Goal: Information Seeking & Learning: Learn about a topic

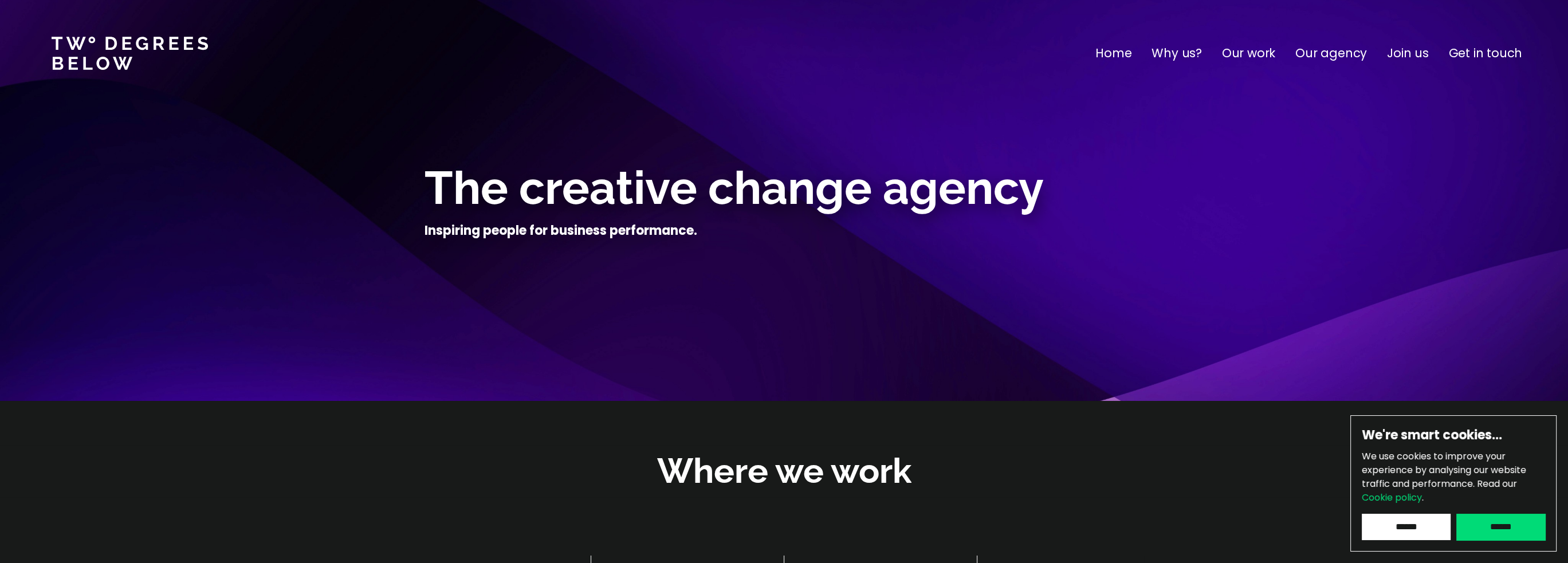
click at [1497, 519] on input "******" at bounding box center [1500, 527] width 88 height 26
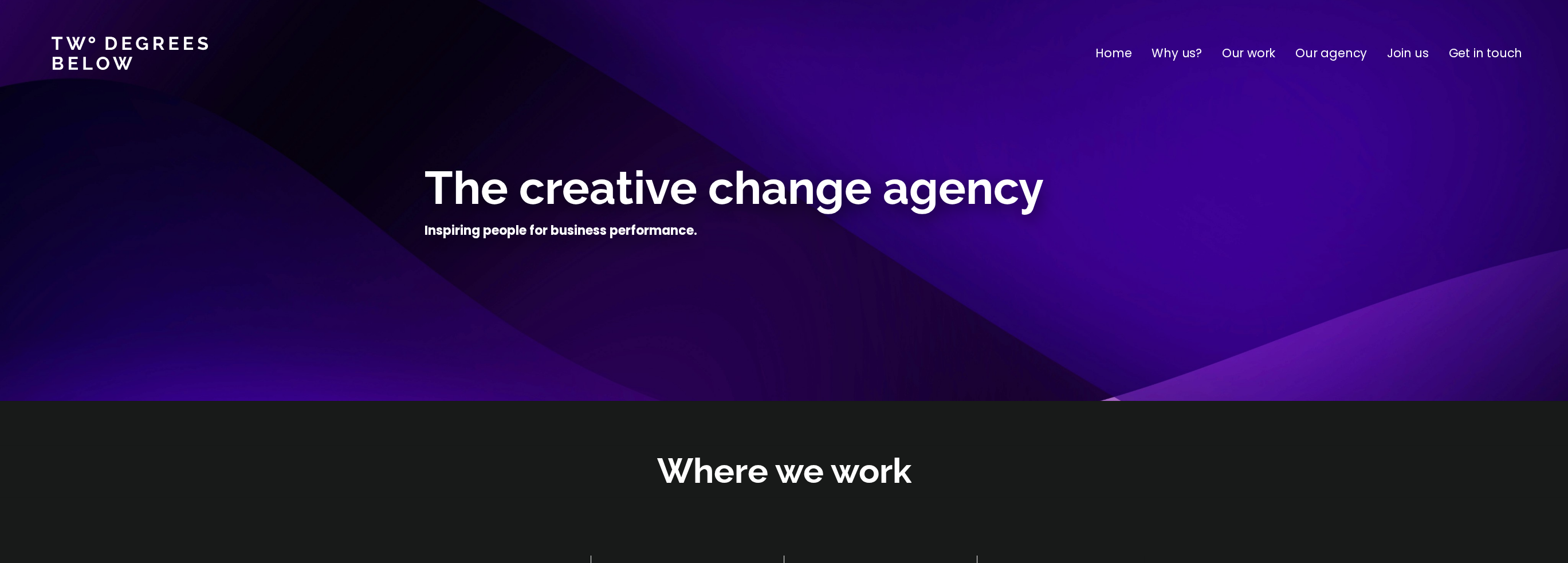
click at [1494, 53] on p "Get in touch" at bounding box center [1485, 53] width 73 height 18
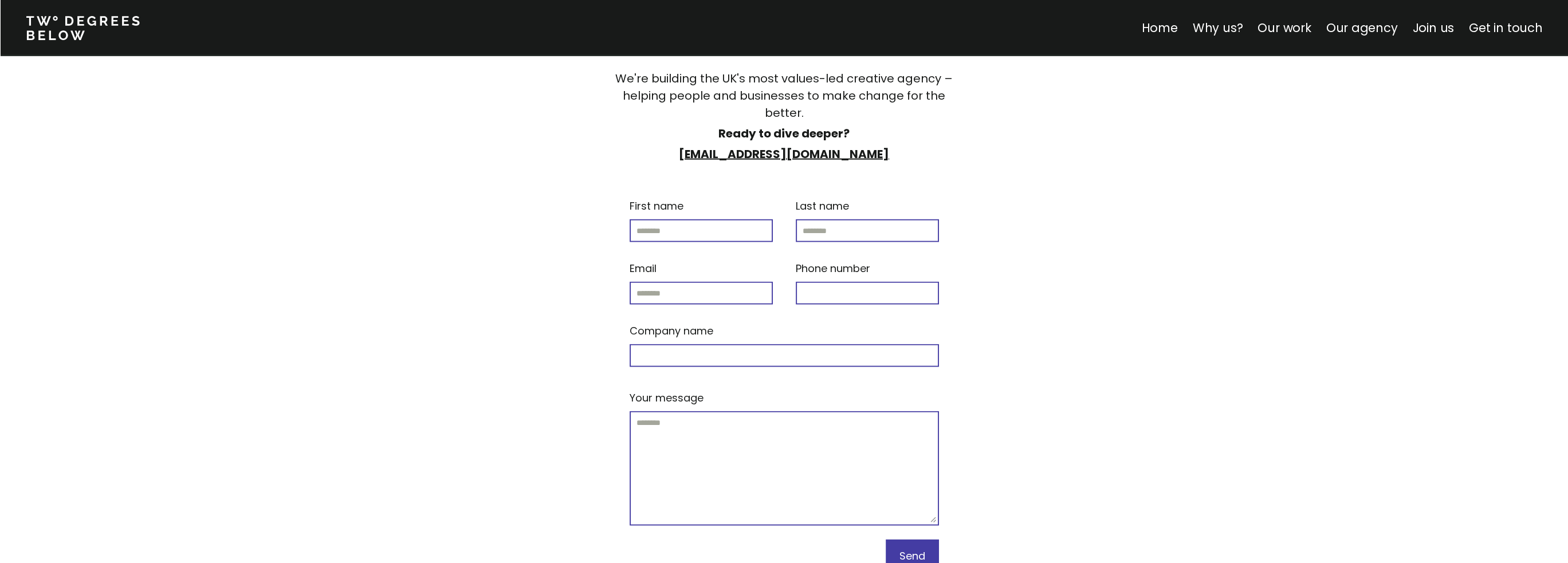
scroll to position [4851, 0]
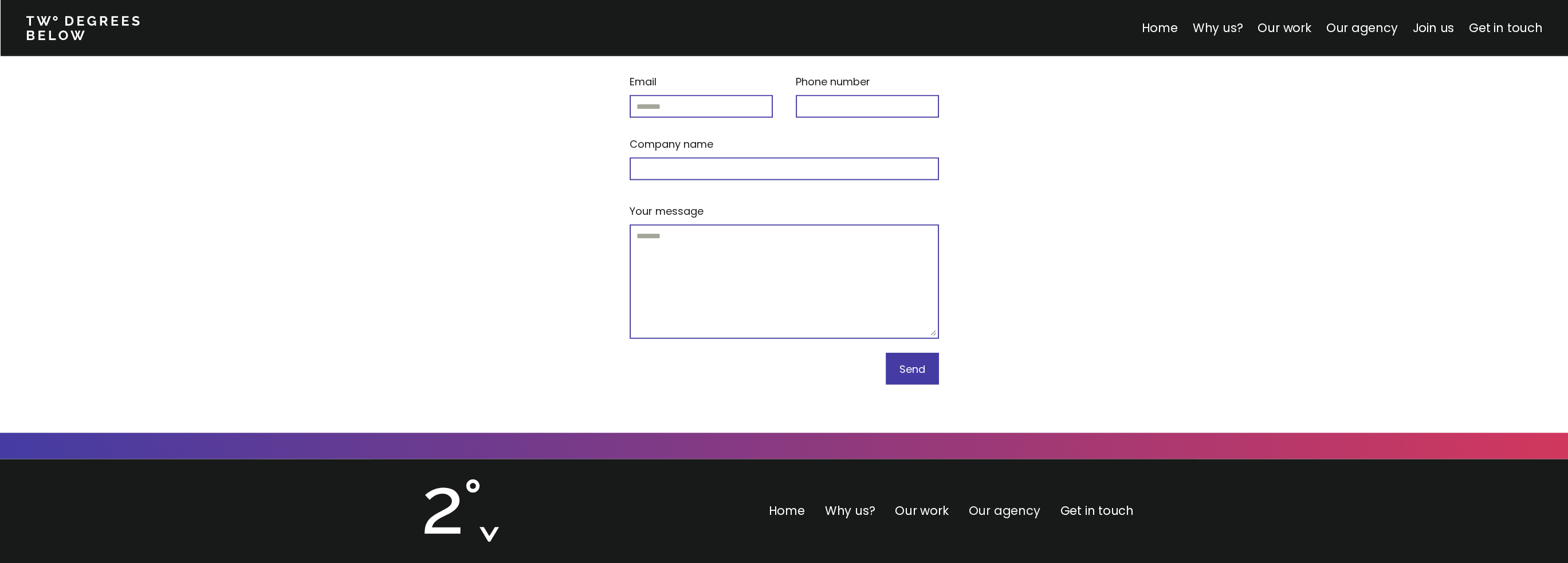
click at [990, 502] on link "Our agency" at bounding box center [1004, 510] width 72 height 16
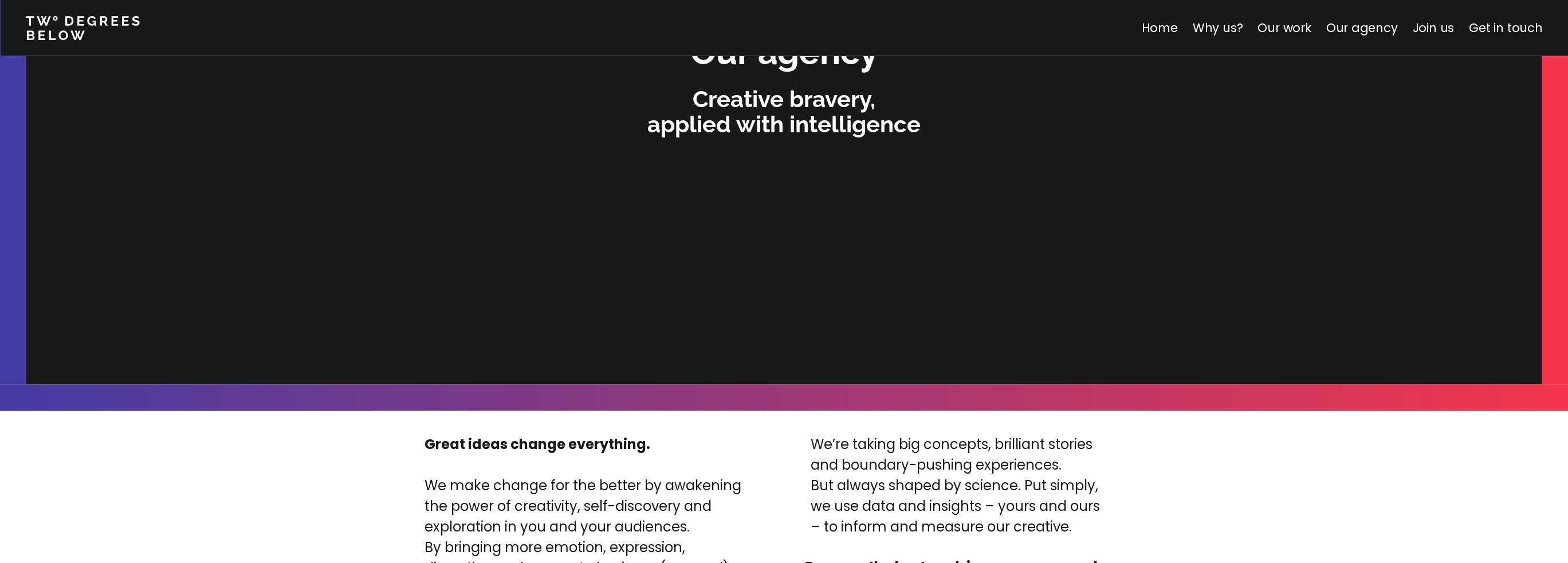
scroll to position [2431, 0]
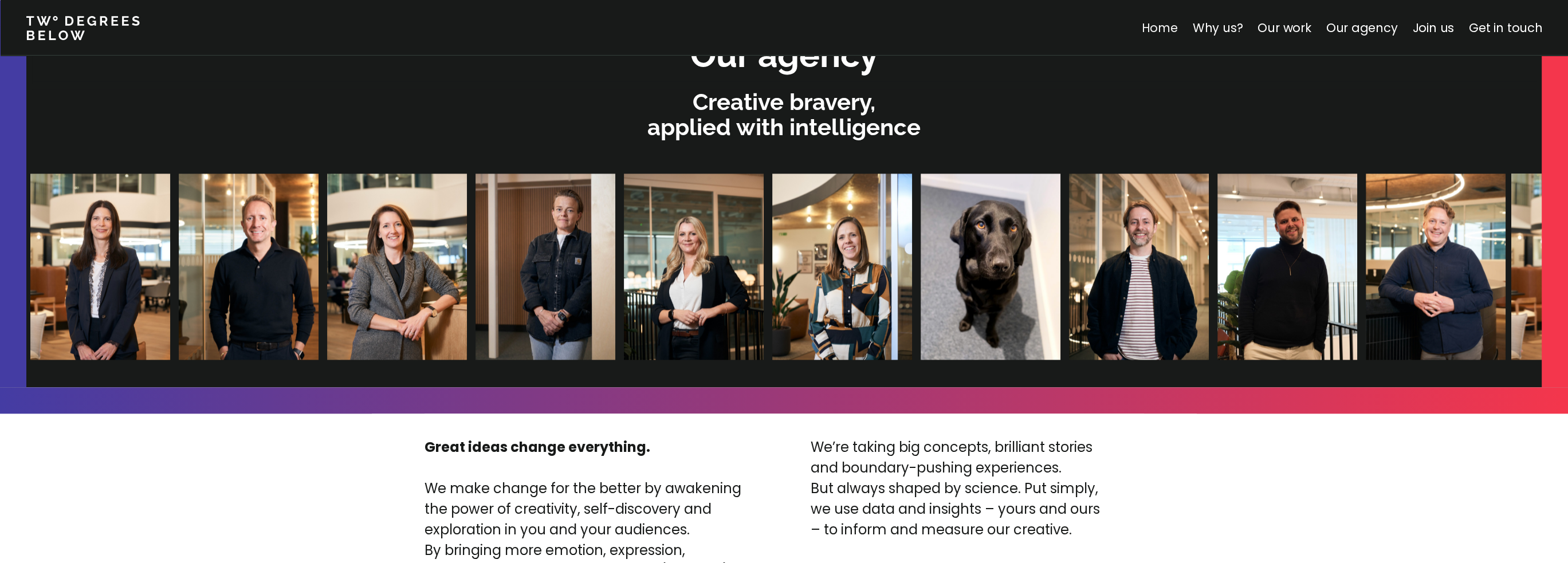
click at [1174, 28] on link "Home" at bounding box center [1159, 27] width 36 height 16
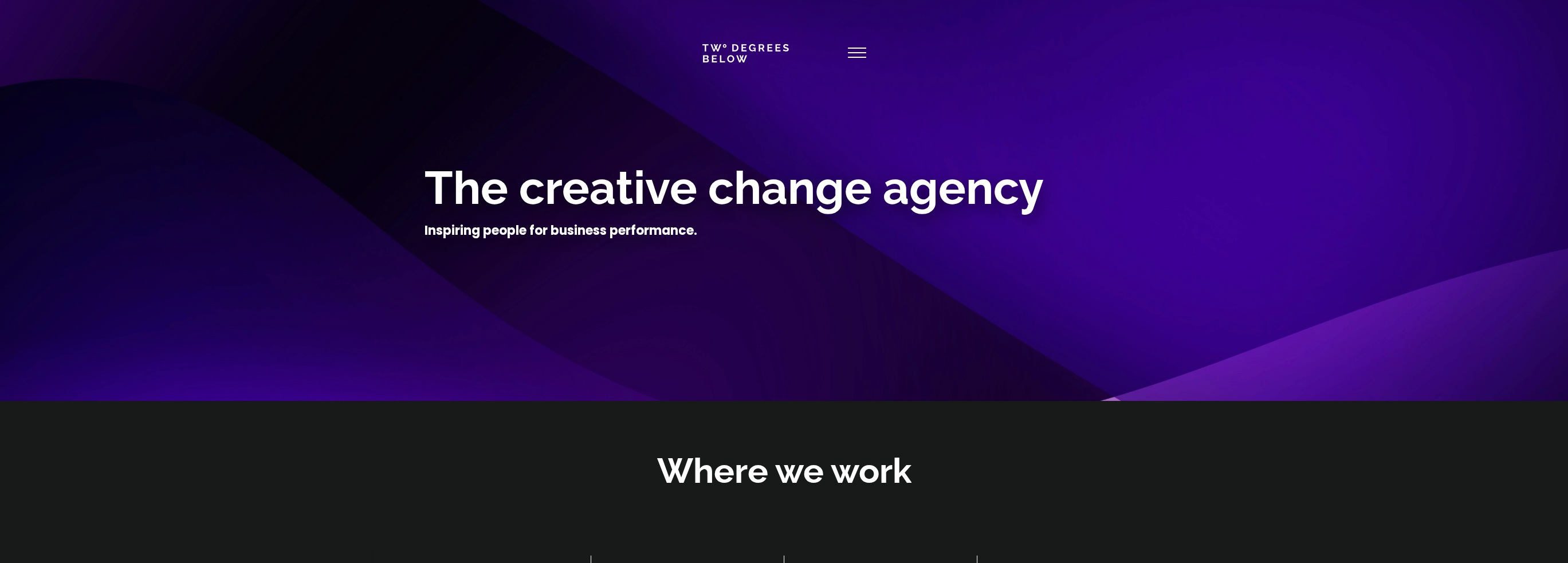
click at [863, 52] on icon at bounding box center [857, 53] width 18 height 27
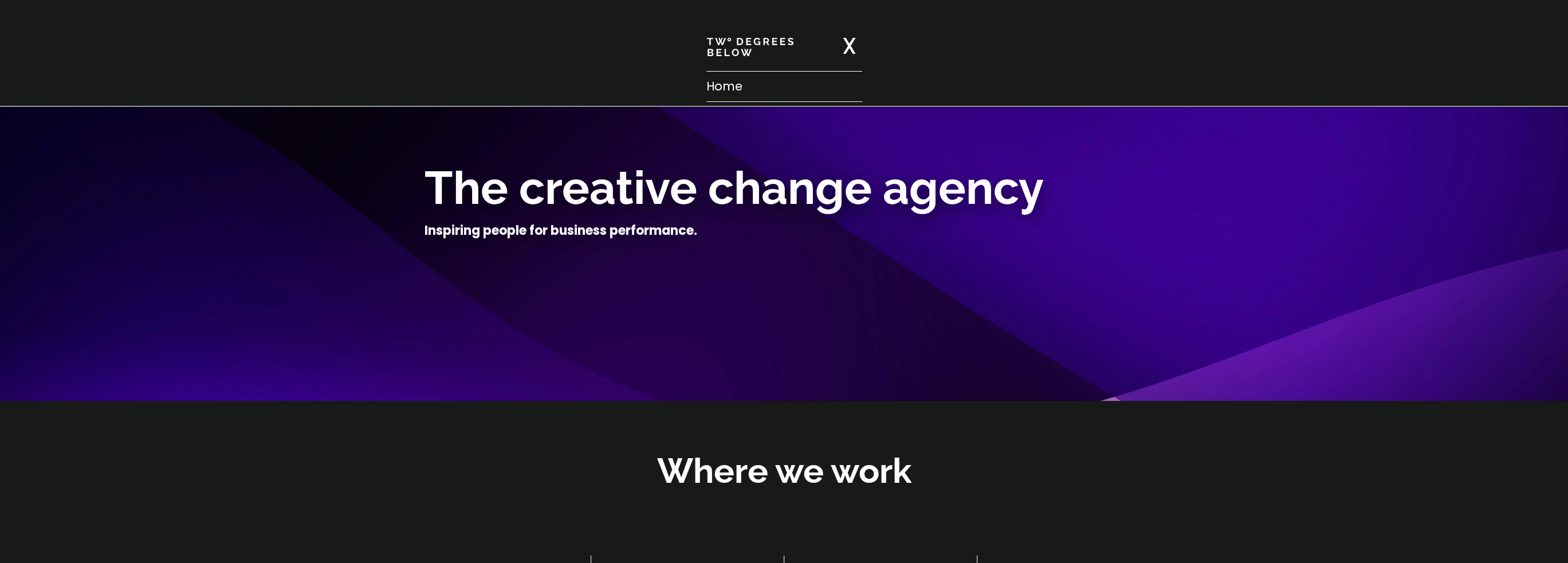
click at [844, 42] on img at bounding box center [849, 46] width 13 height 16
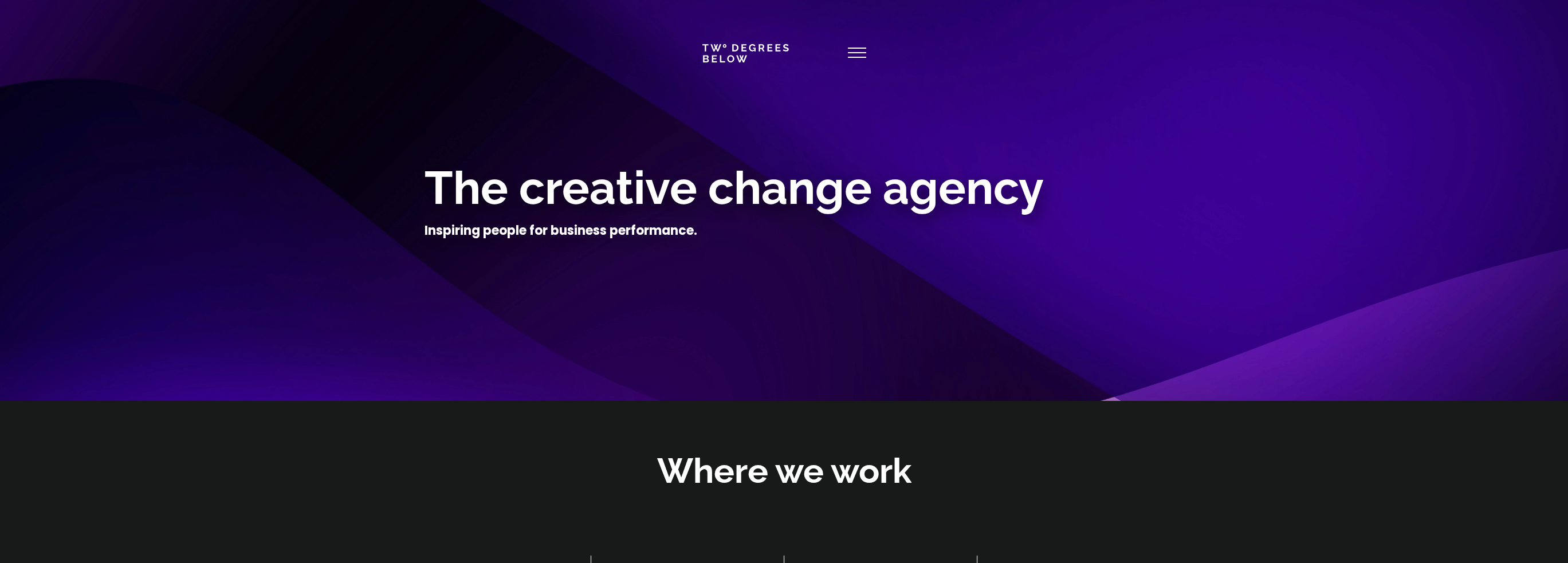
click at [857, 50] on icon at bounding box center [857, 53] width 18 height 27
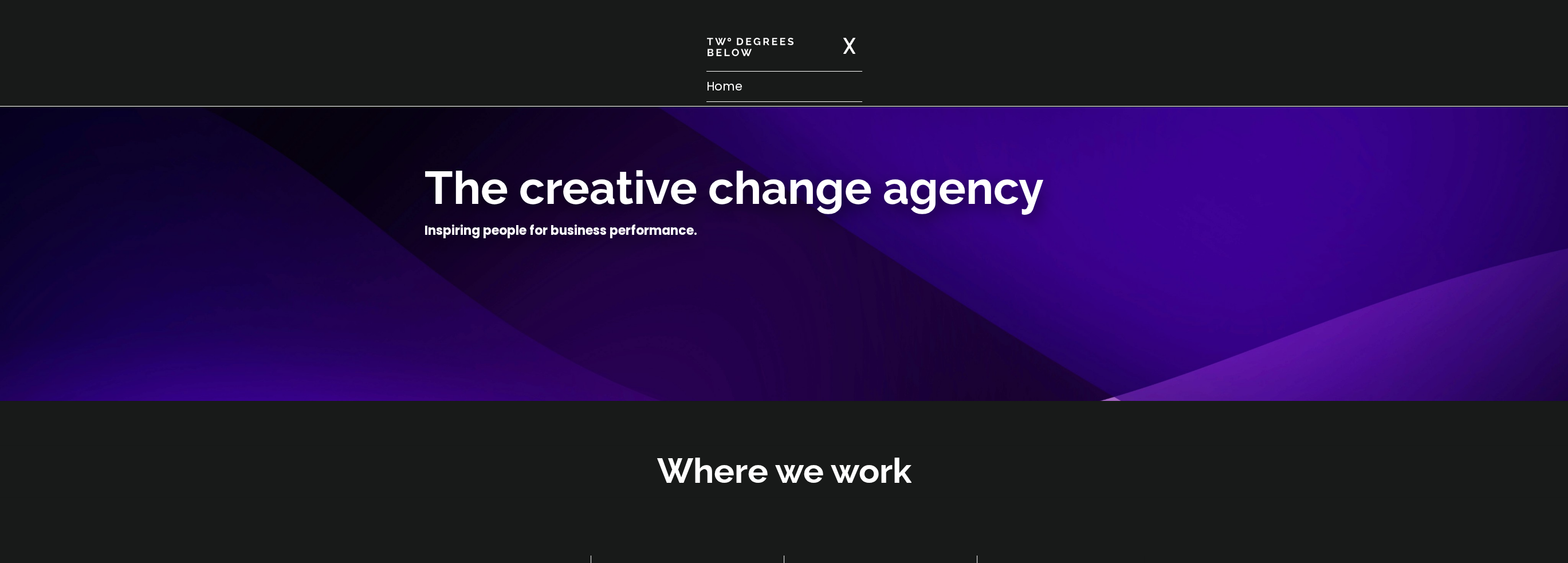
click at [738, 88] on p "Home" at bounding box center [784, 87] width 156 height 18
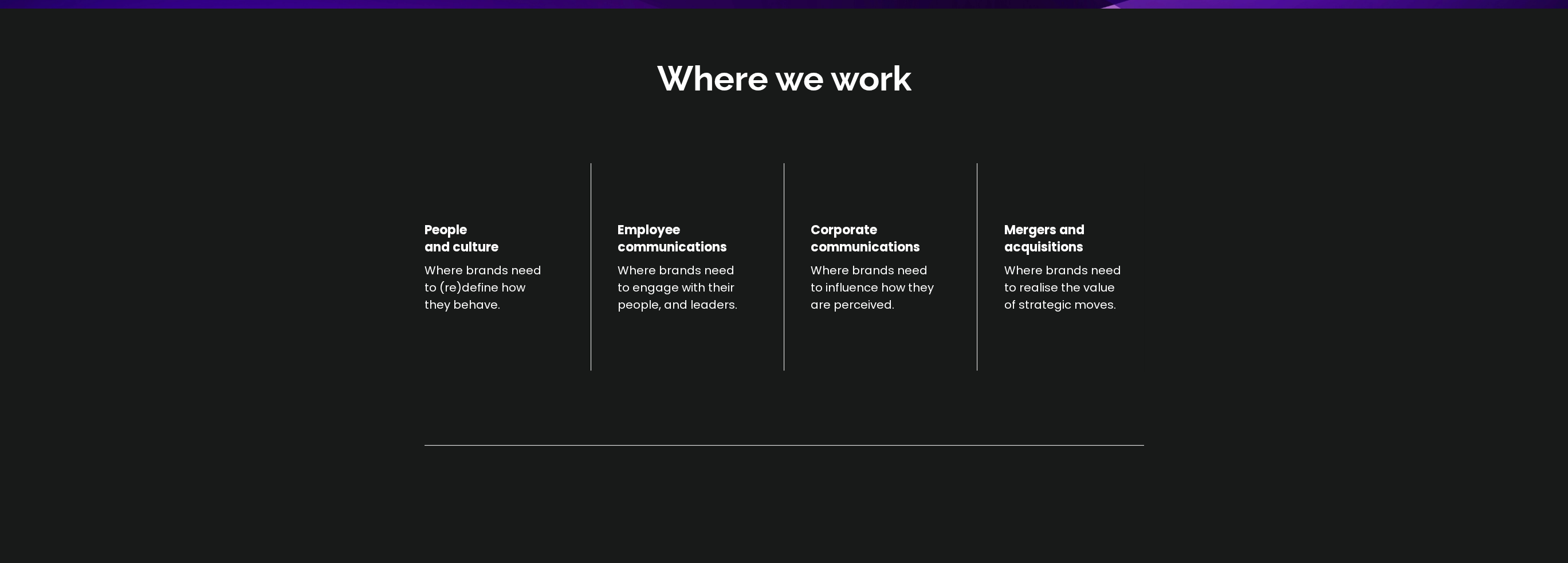
scroll to position [401, 0]
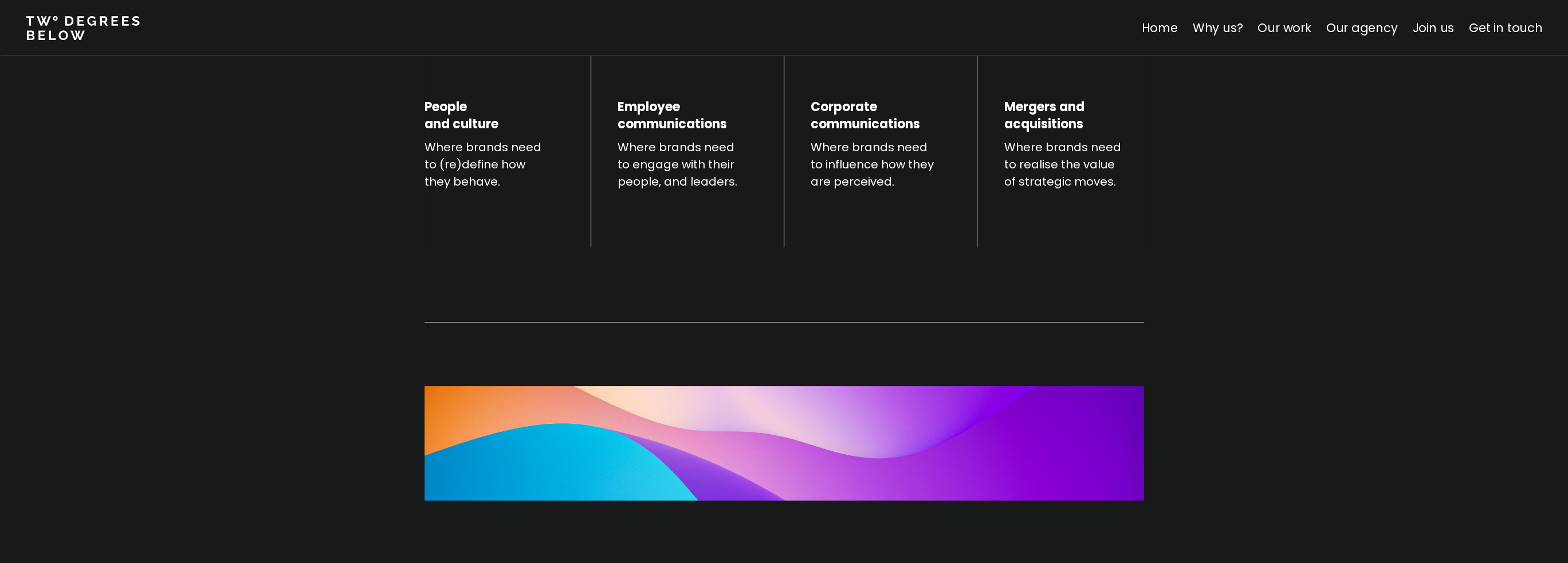
click at [1284, 31] on link "Our work" at bounding box center [1284, 27] width 53 height 16
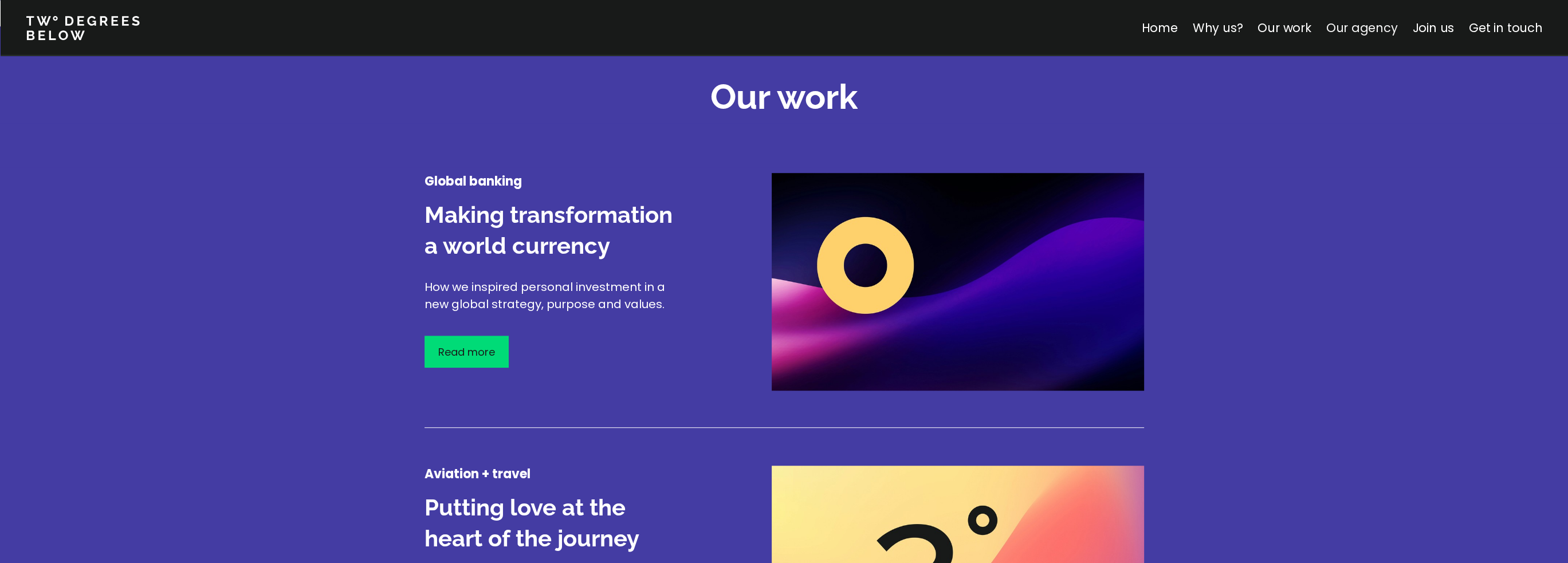
click at [1359, 32] on link "Our agency" at bounding box center [1361, 27] width 72 height 16
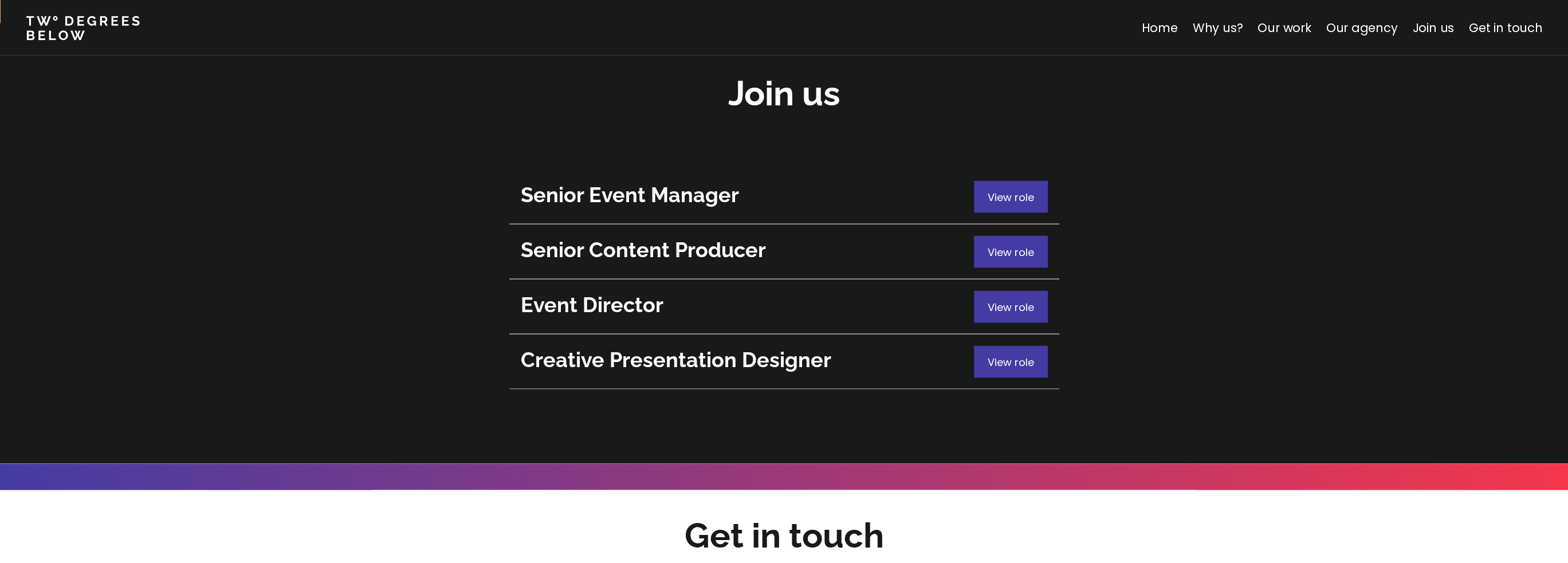
scroll to position [4034, 0]
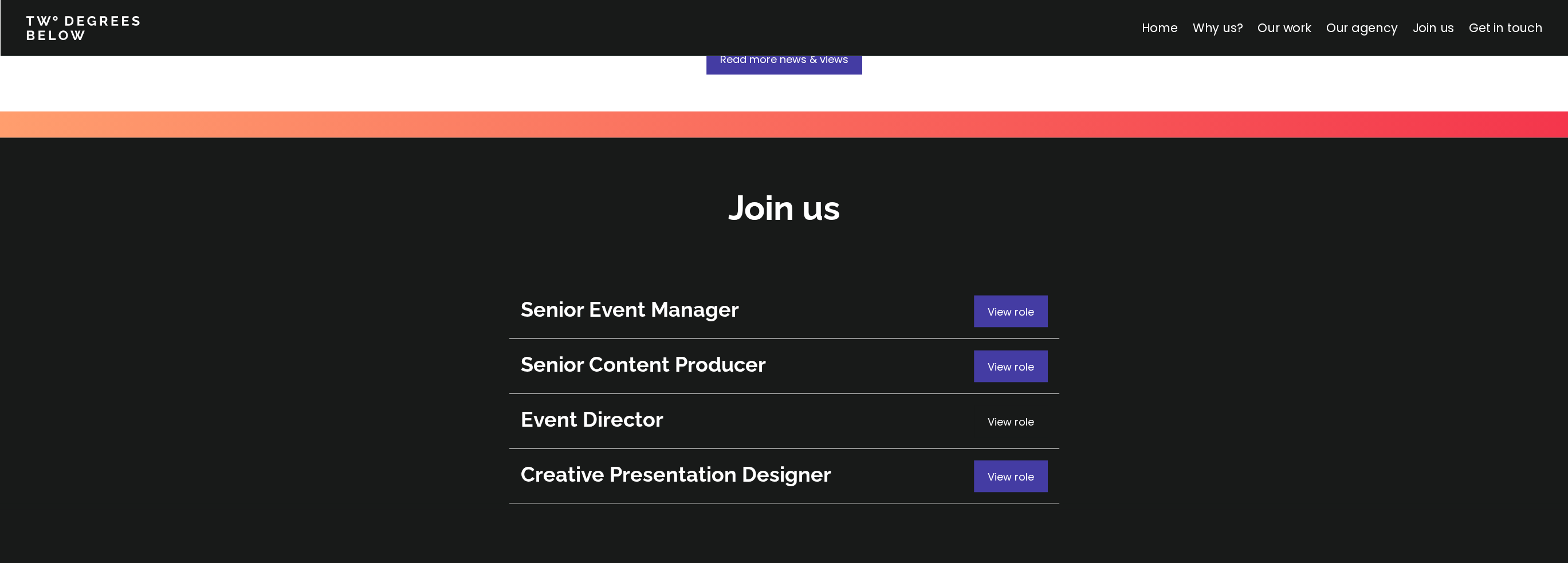
click at [1024, 415] on span "View role" at bounding box center [1010, 422] width 46 height 15
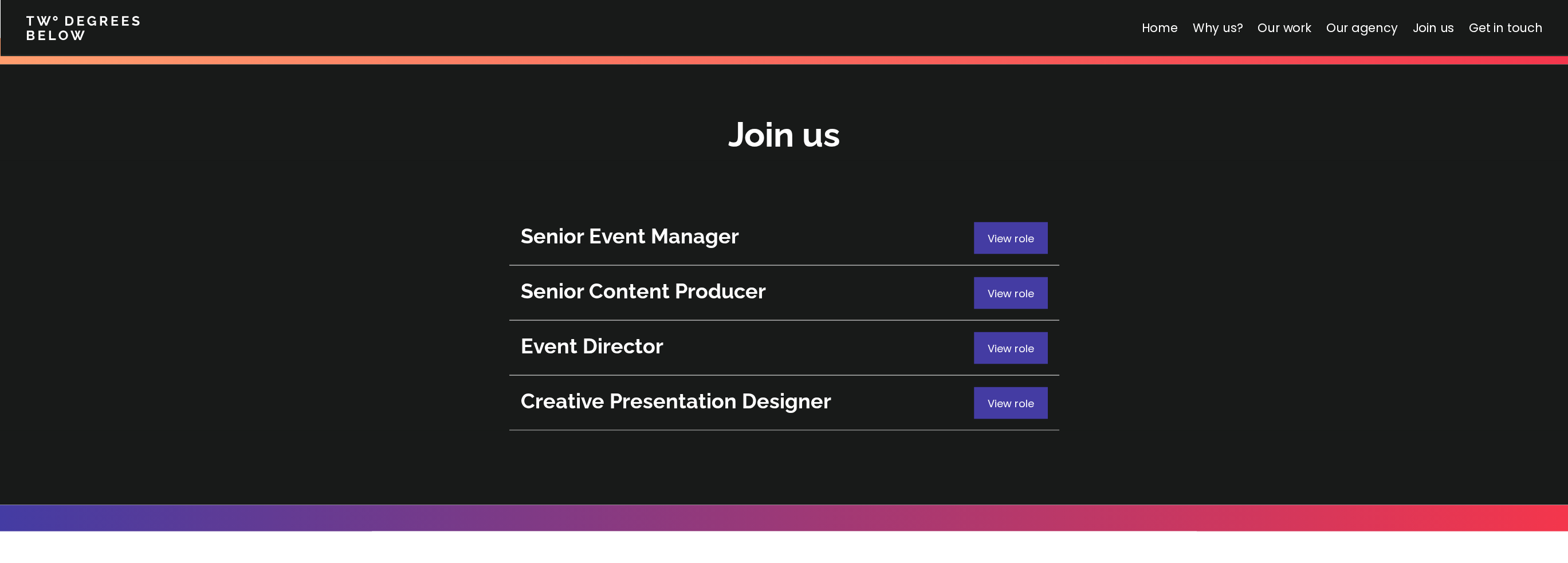
scroll to position [4049, 0]
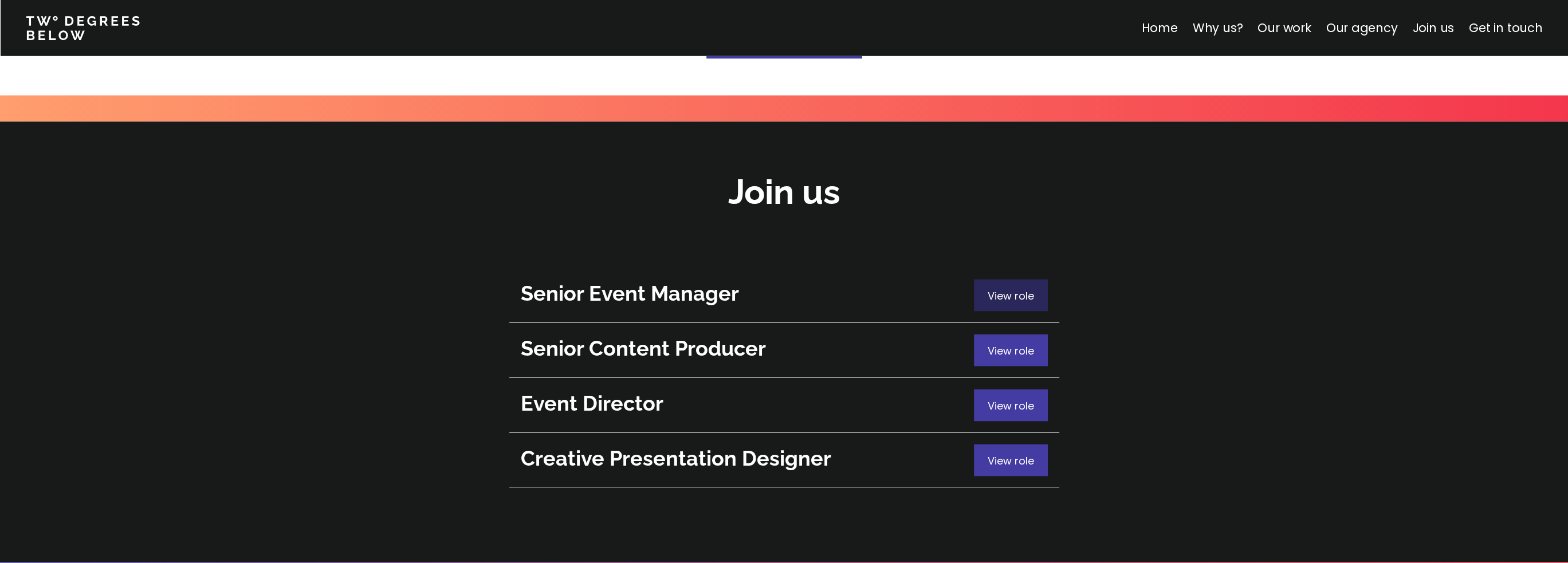
click at [1031, 289] on span "View role" at bounding box center [1010, 296] width 46 height 15
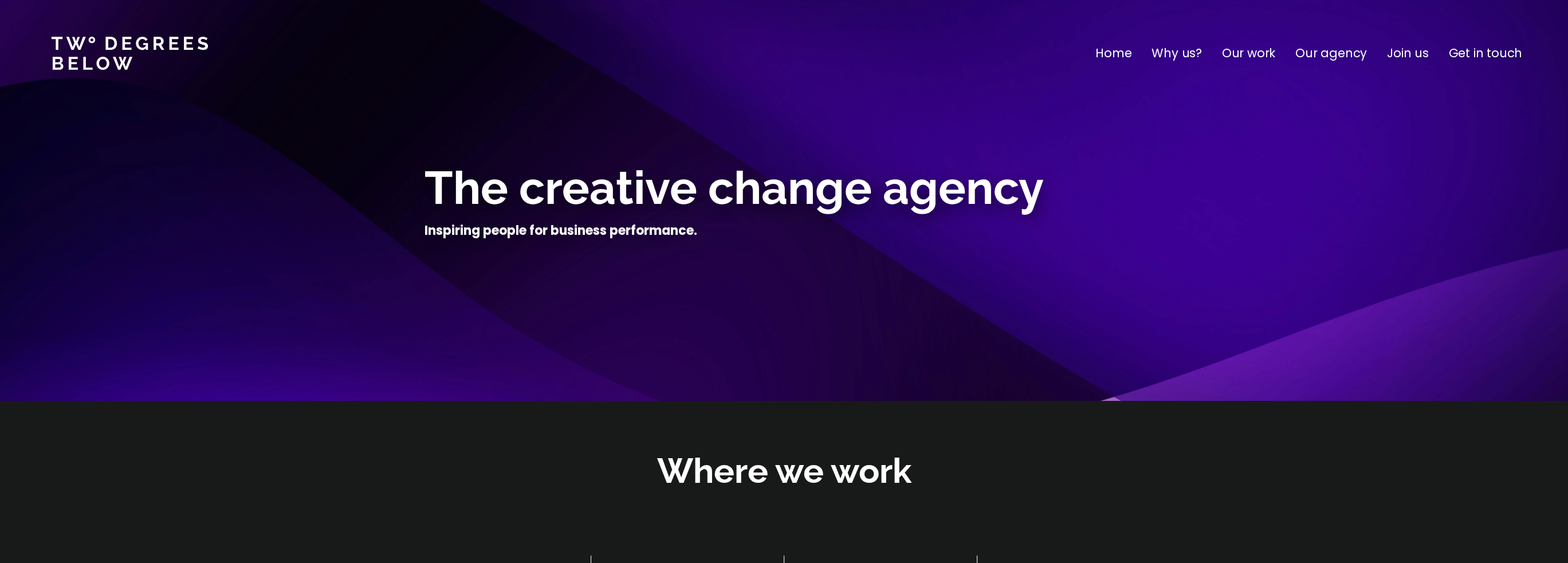
scroll to position [2431, 0]
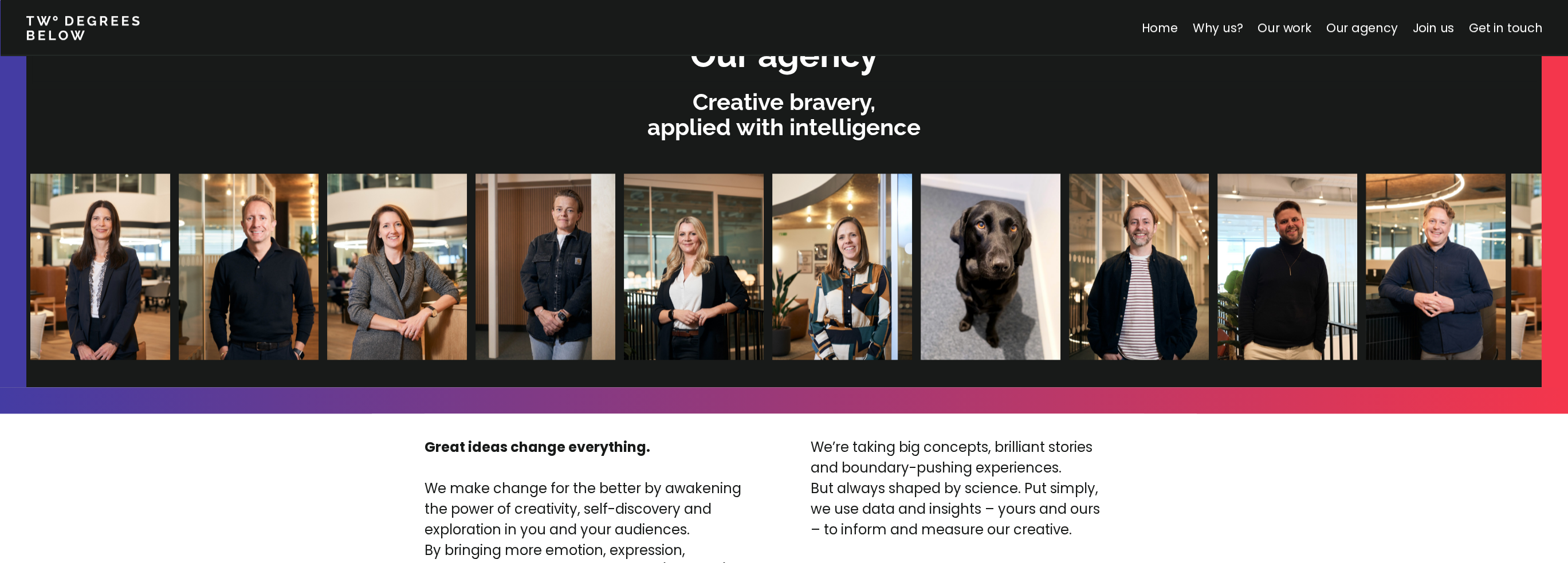
click at [940, 330] on img at bounding box center [990, 266] width 139 height 186
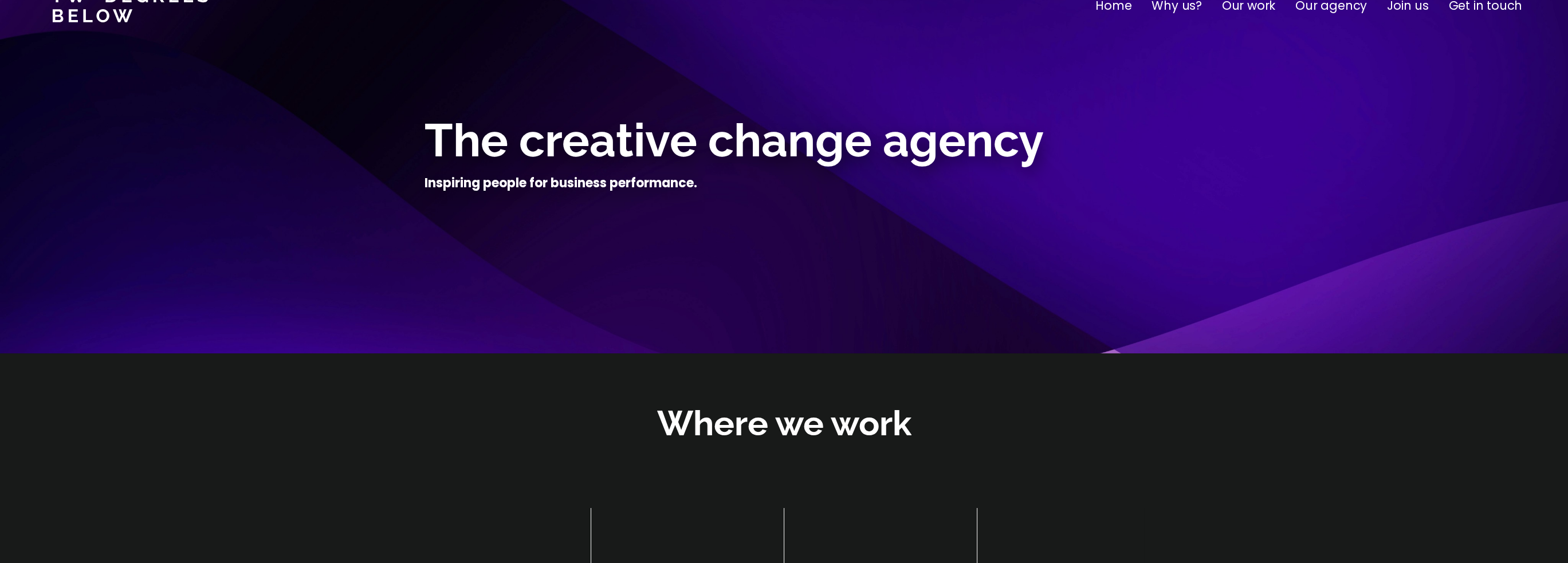
scroll to position [0, 0]
